Goal: Information Seeking & Learning: Learn about a topic

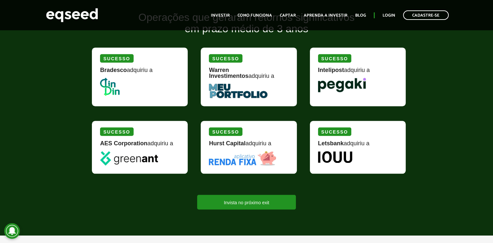
scroll to position [599, 0]
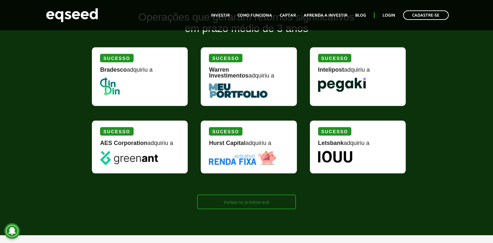
click at [220, 195] on link "Invista no próximo exit" at bounding box center [246, 201] width 99 height 15
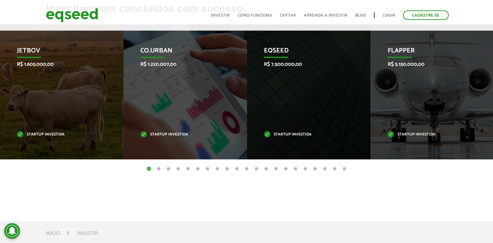
scroll to position [243, 0]
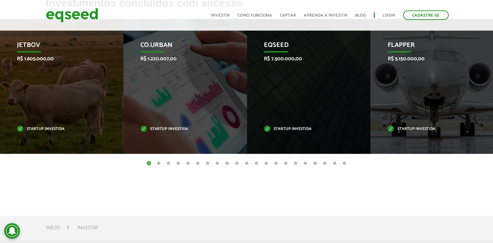
click at [344, 163] on button "21" at bounding box center [344, 163] width 7 height 7
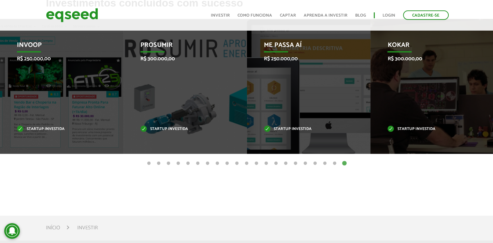
click at [334, 162] on button "20" at bounding box center [334, 163] width 7 height 7
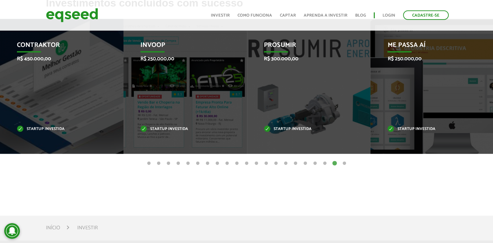
click at [322, 163] on button "19" at bounding box center [324, 163] width 7 height 7
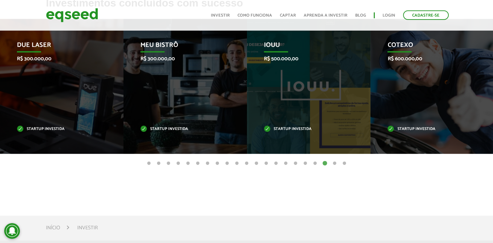
click at [315, 163] on button "18" at bounding box center [315, 163] width 7 height 7
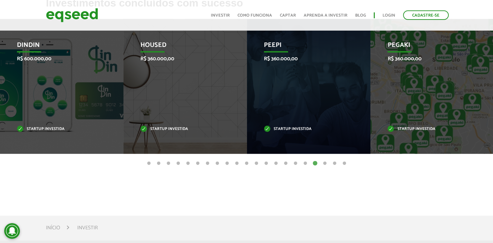
click at [304, 163] on button "17" at bounding box center [305, 163] width 7 height 7
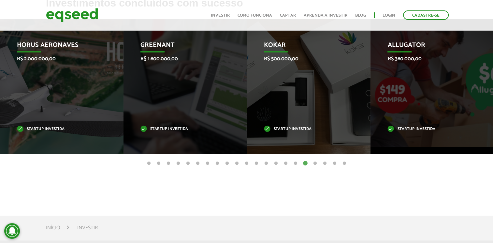
click at [296, 162] on button "16" at bounding box center [295, 163] width 7 height 7
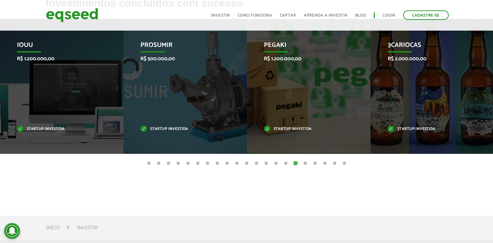
click at [285, 163] on button "15" at bounding box center [285, 163] width 7 height 7
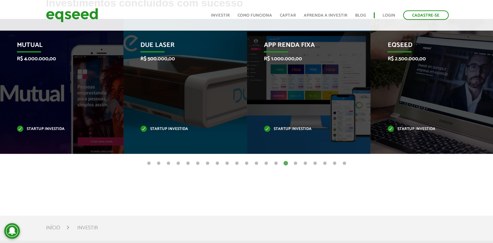
click at [276, 163] on button "14" at bounding box center [276, 163] width 7 height 7
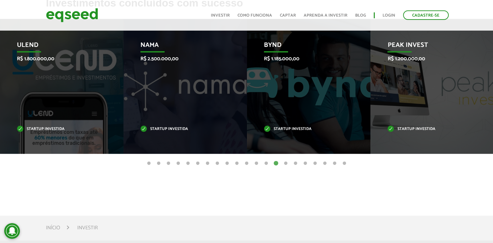
click at [267, 164] on button "13" at bounding box center [266, 163] width 7 height 7
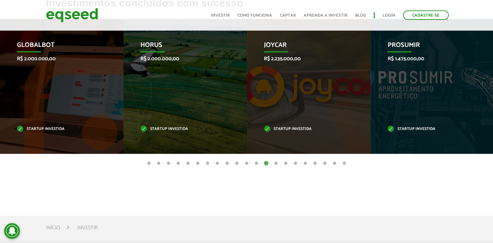
click at [255, 162] on button "12" at bounding box center [256, 163] width 7 height 7
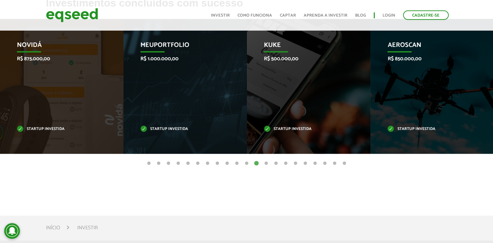
click at [246, 163] on button "11" at bounding box center [246, 163] width 7 height 7
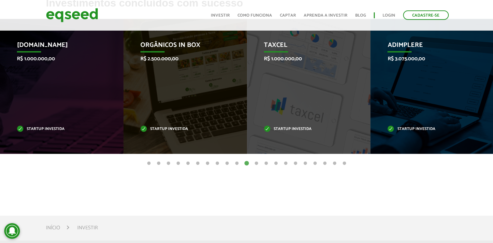
click at [236, 163] on button "10" at bounding box center [236, 163] width 7 height 7
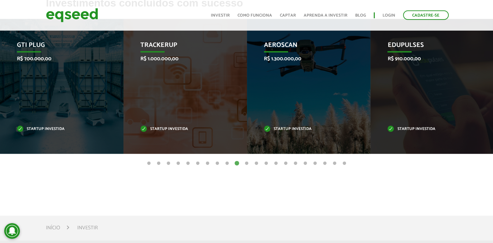
click at [228, 163] on button "9" at bounding box center [227, 163] width 7 height 7
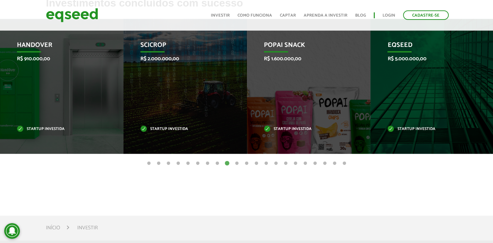
click at [216, 163] on button "8" at bounding box center [217, 163] width 7 height 7
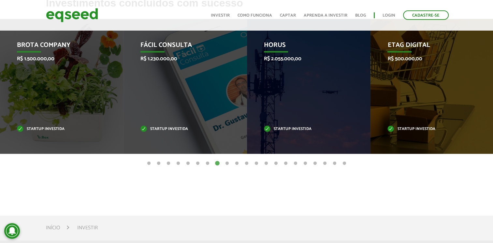
click at [206, 163] on button "7" at bounding box center [207, 163] width 7 height 7
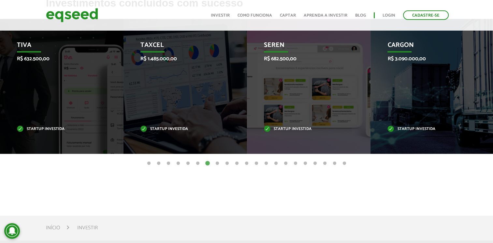
click at [197, 163] on button "6" at bounding box center [197, 163] width 7 height 7
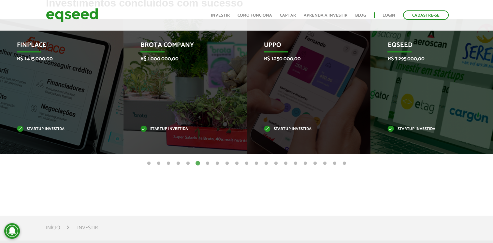
click at [188, 163] on button "5" at bounding box center [188, 163] width 7 height 7
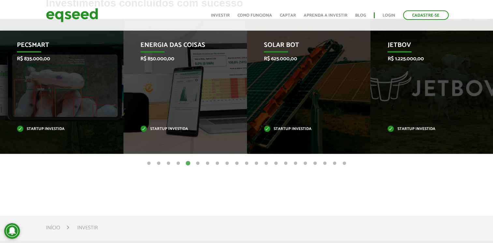
click at [177, 162] on button "4" at bounding box center [178, 163] width 7 height 7
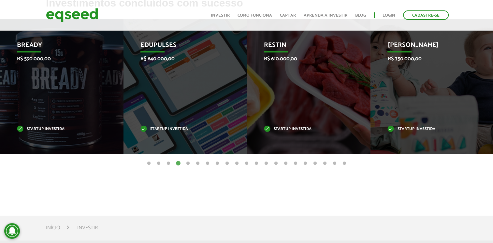
click at [168, 162] on button "3" at bounding box center [168, 163] width 7 height 7
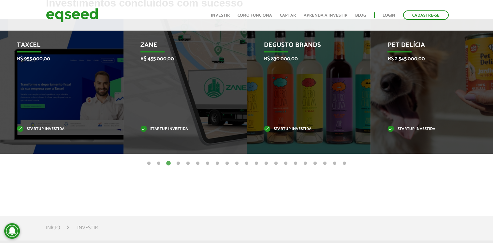
click at [158, 163] on button "2" at bounding box center [158, 163] width 7 height 7
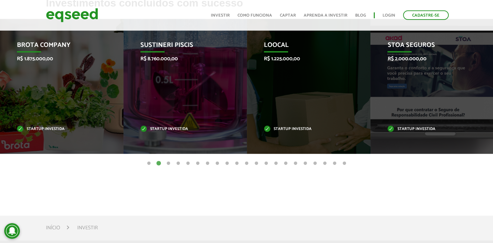
click at [150, 162] on button "1" at bounding box center [149, 163] width 7 height 7
